Goal: Task Accomplishment & Management: Manage account settings

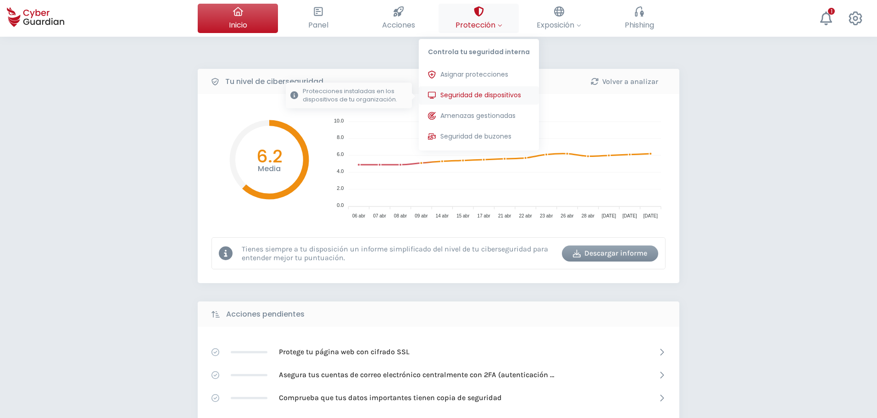
click at [480, 94] on span "Seguridad de dispositivos" at bounding box center [480, 95] width 81 height 10
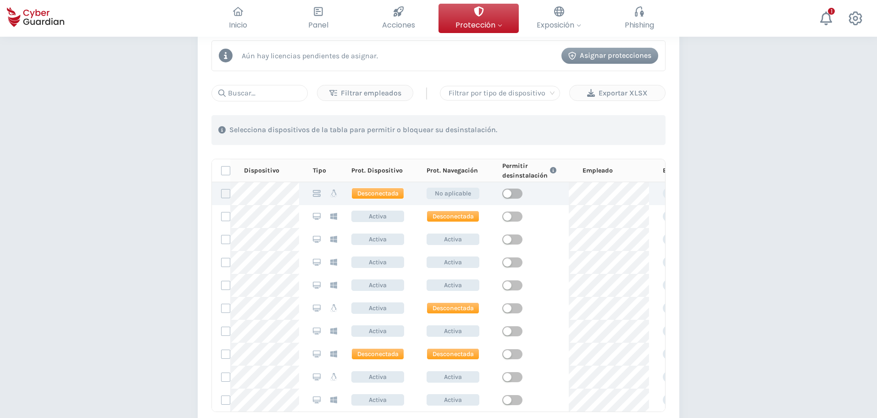
click at [227, 191] on label at bounding box center [225, 193] width 9 height 9
click at [222, 191] on input "checkbox" at bounding box center [222, 193] width 0 height 8
click at [225, 192] on icon at bounding box center [225, 193] width 6 height 6
click at [222, 192] on input "checkbox" at bounding box center [222, 193] width 0 height 8
click at [225, 192] on label at bounding box center [225, 193] width 9 height 9
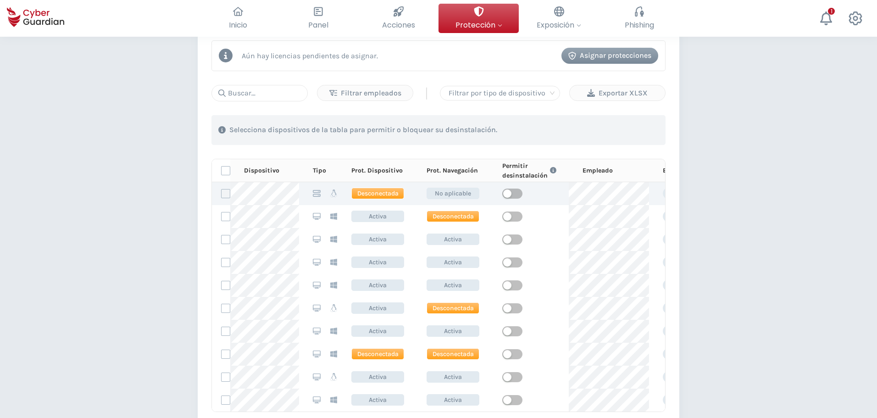
click at [222, 192] on input "checkbox" at bounding box center [222, 193] width 0 height 8
click at [225, 192] on icon at bounding box center [225, 193] width 6 height 6
click at [222, 192] on input "checkbox" at bounding box center [222, 193] width 0 height 8
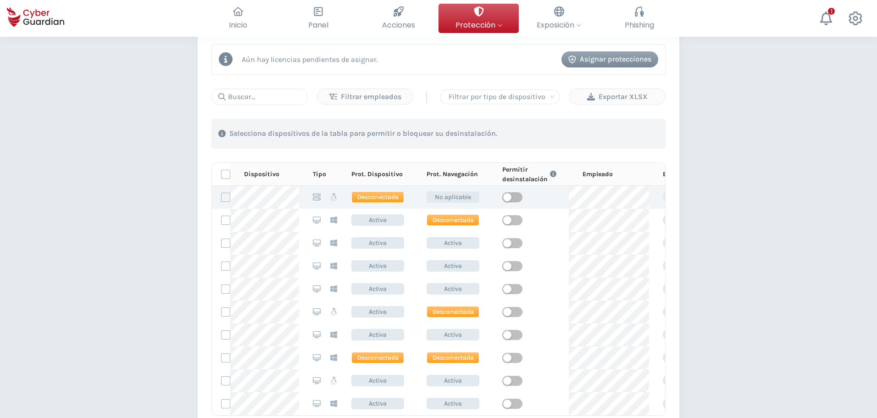
scroll to position [413, 0]
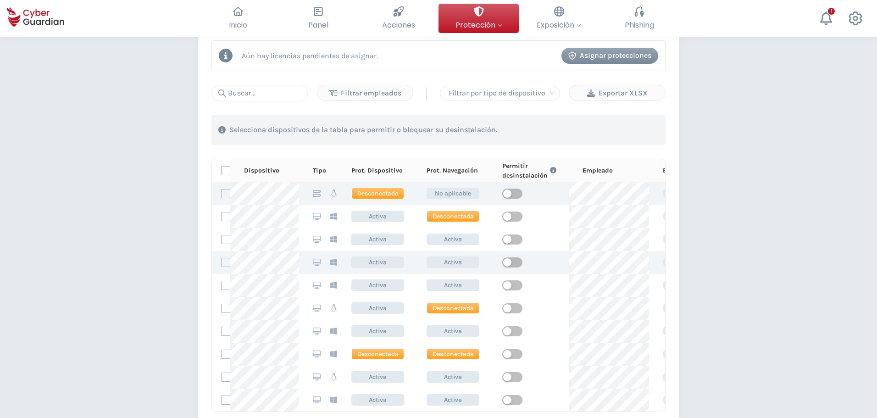
click at [227, 261] on label at bounding box center [225, 262] width 9 height 9
click at [222, 261] on input "checkbox" at bounding box center [222, 262] width 0 height 8
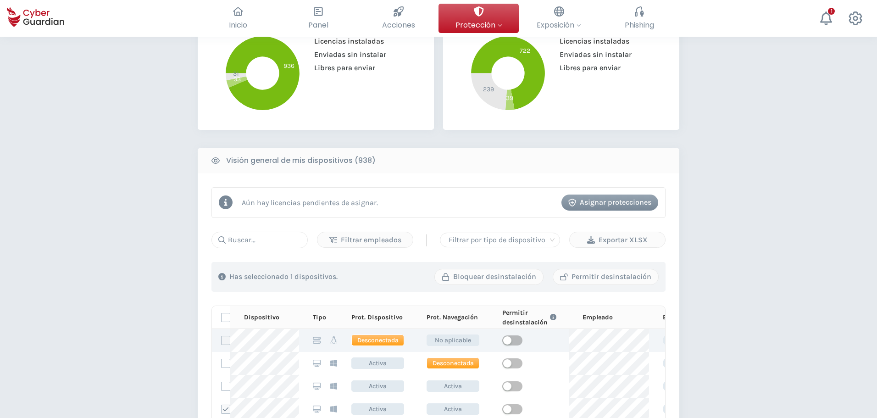
scroll to position [275, 0]
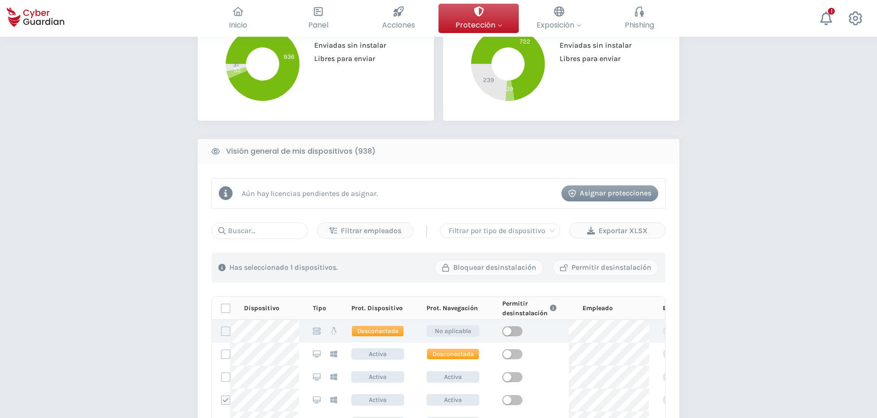
click at [615, 193] on div "Asignar protecciones" at bounding box center [609, 193] width 83 height 11
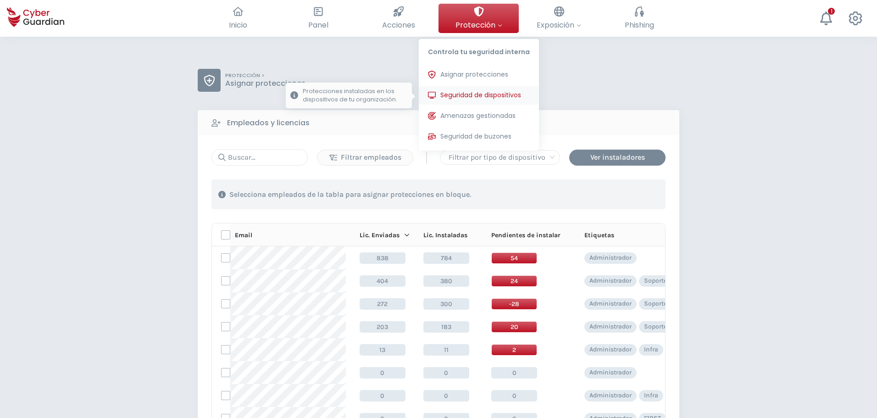
click at [483, 92] on span "Seguridad de dispositivos" at bounding box center [480, 95] width 81 height 10
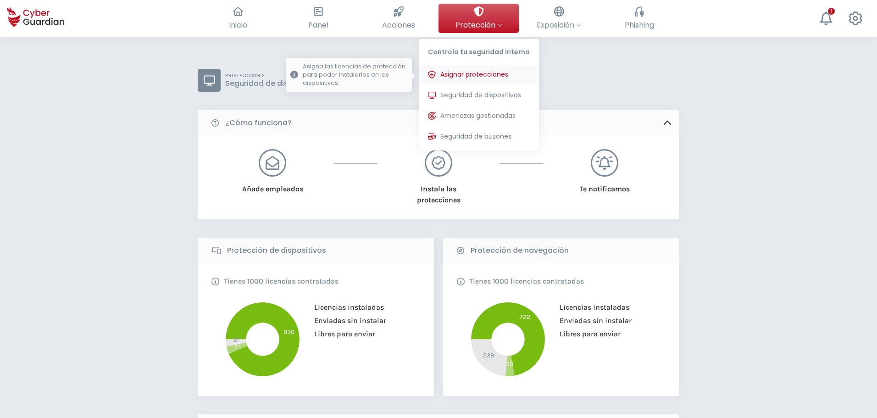
click at [484, 69] on button "Asignar protecciones Asigna las licencias de protección para poder instalarlas …" at bounding box center [479, 75] width 120 height 18
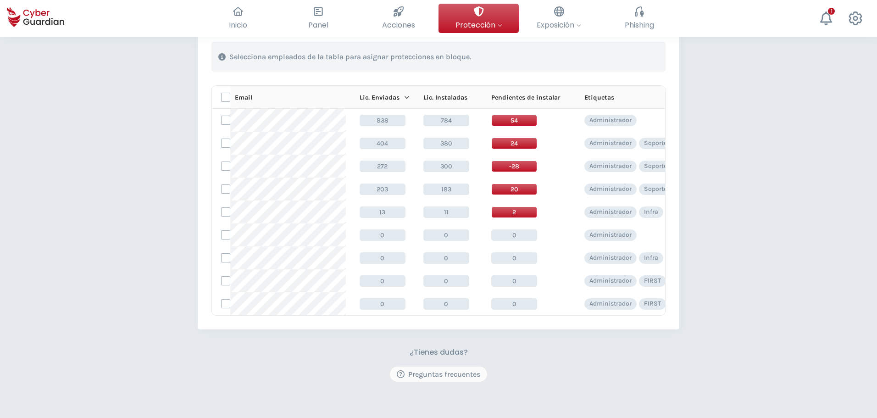
scroll to position [0, 22]
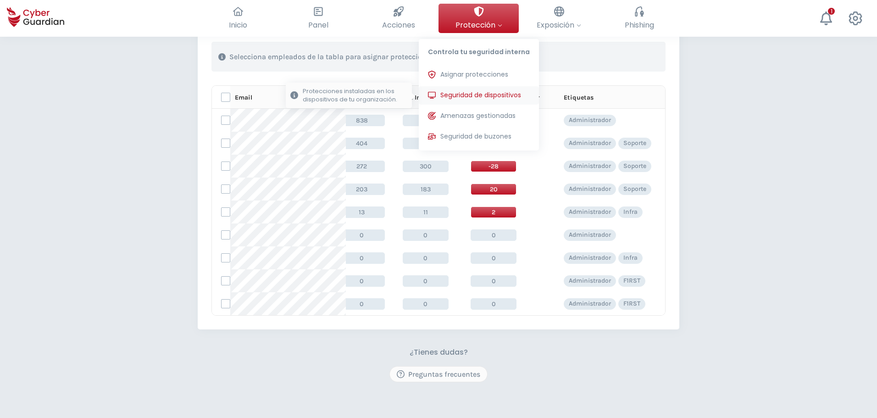
click at [469, 92] on span "Seguridad de dispositivos" at bounding box center [480, 95] width 81 height 10
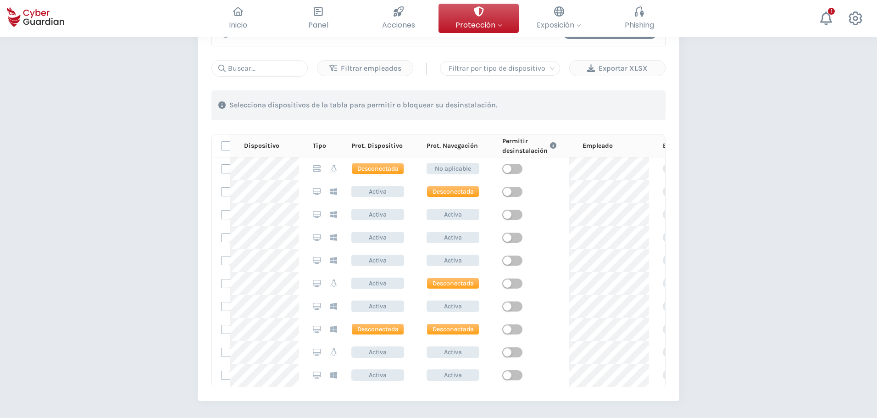
scroll to position [459, 0]
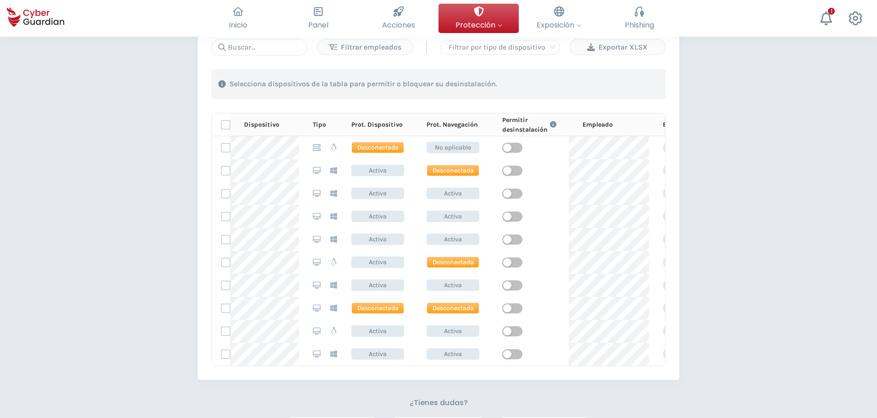
drag, startPoint x: 669, startPoint y: 347, endPoint x: 669, endPoint y: 374, distance: 26.6
click at [671, 373] on div "Aún hay licencias pendientes de asignar. Asignar protecciones Filtrar empleados…" at bounding box center [439, 180] width 482 height 399
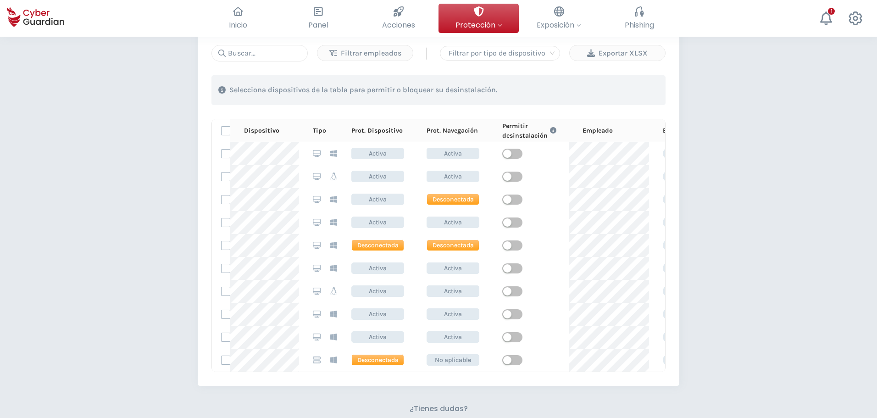
scroll to position [398, 0]
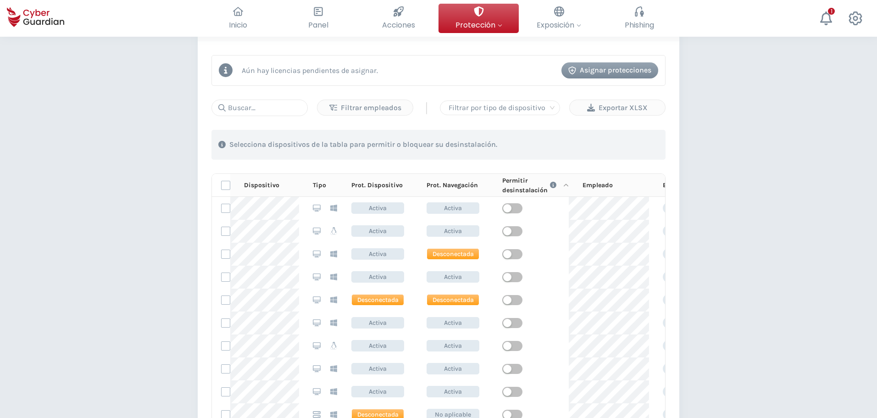
click at [524, 184] on div "Permitir desinstalación" at bounding box center [535, 185] width 66 height 19
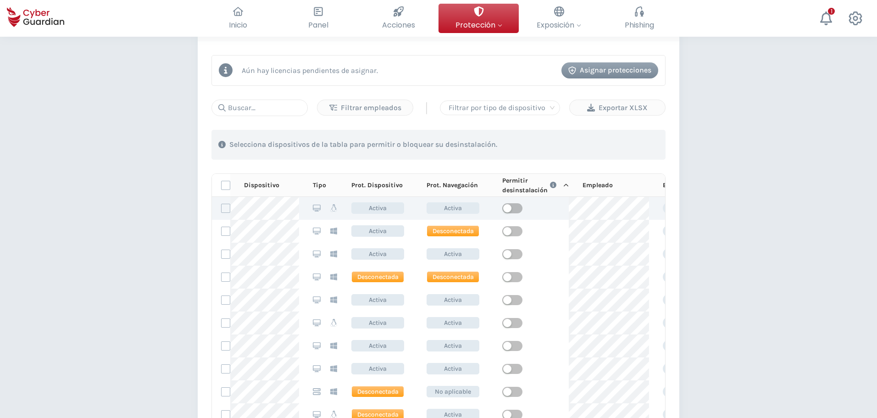
click at [516, 203] on td at bounding box center [528, 208] width 80 height 23
click at [516, 205] on span "button" at bounding box center [512, 208] width 20 height 10
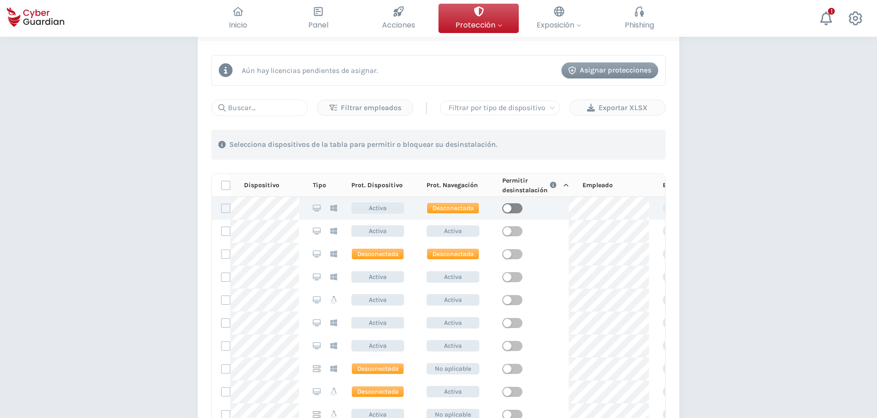
click at [515, 211] on span "button" at bounding box center [512, 208] width 20 height 10
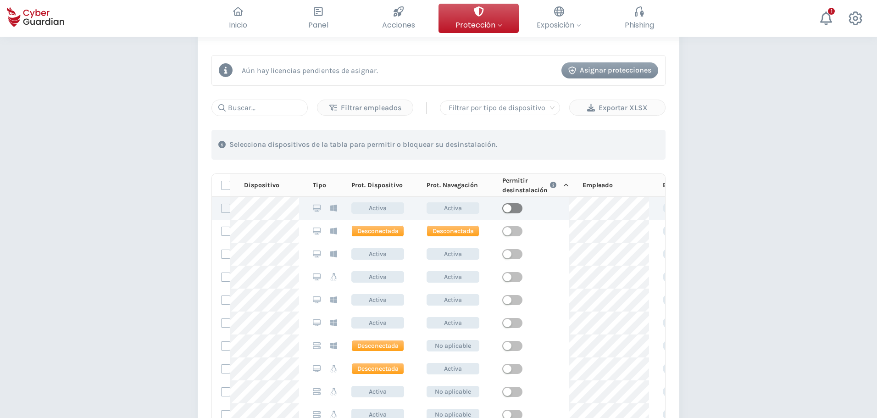
click at [515, 211] on span "button" at bounding box center [512, 208] width 20 height 10
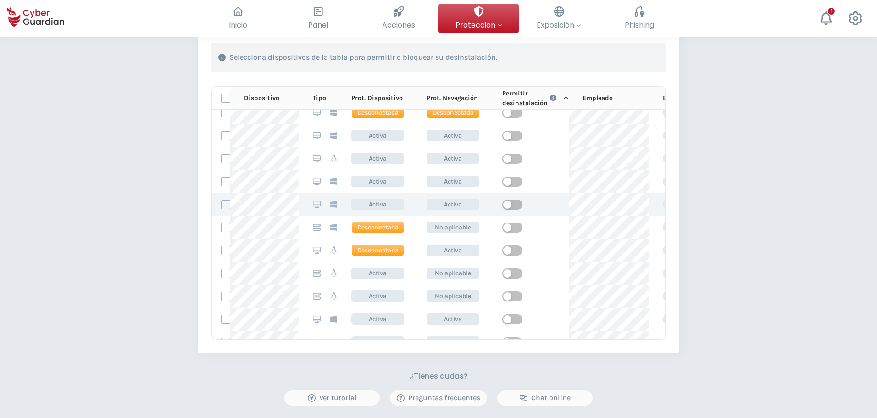
scroll to position [550, 0]
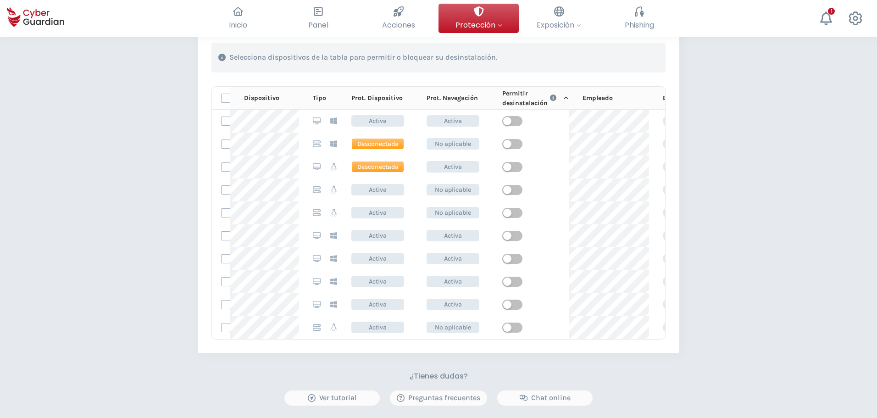
click at [552, 98] on icon "Link to FAQ information" at bounding box center [553, 97] width 6 height 6
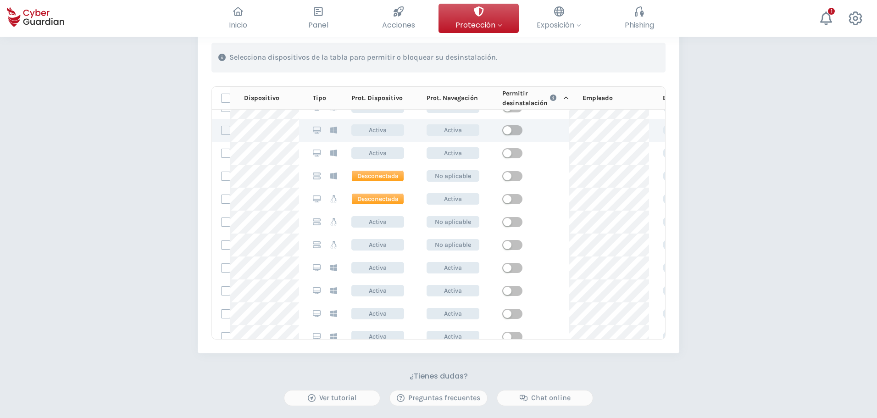
scroll to position [504, 0]
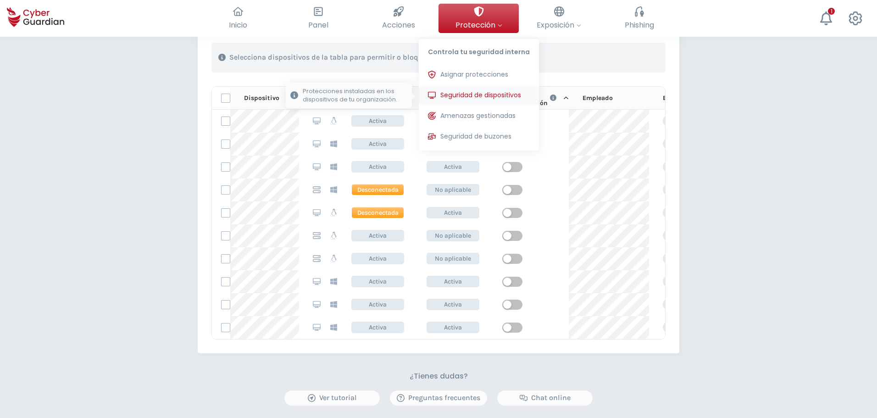
click at [475, 95] on span "Seguridad de dispositivos" at bounding box center [480, 95] width 81 height 10
click at [473, 92] on span "Seguridad de dispositivos" at bounding box center [480, 95] width 81 height 10
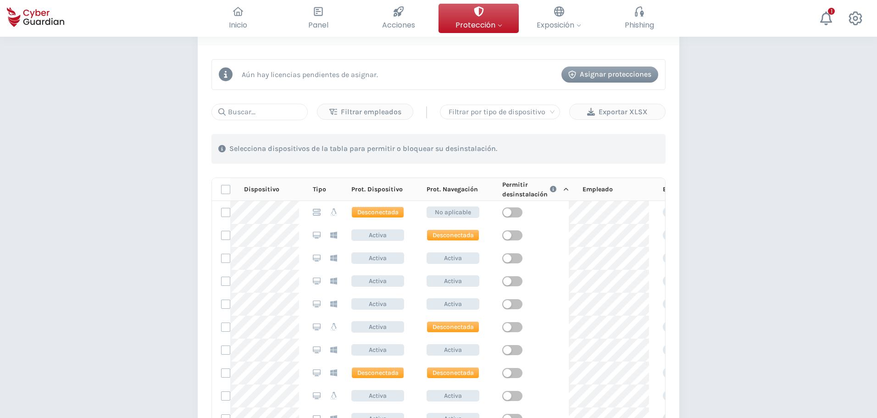
scroll to position [256, 0]
